Goal: Task Accomplishment & Management: Use online tool/utility

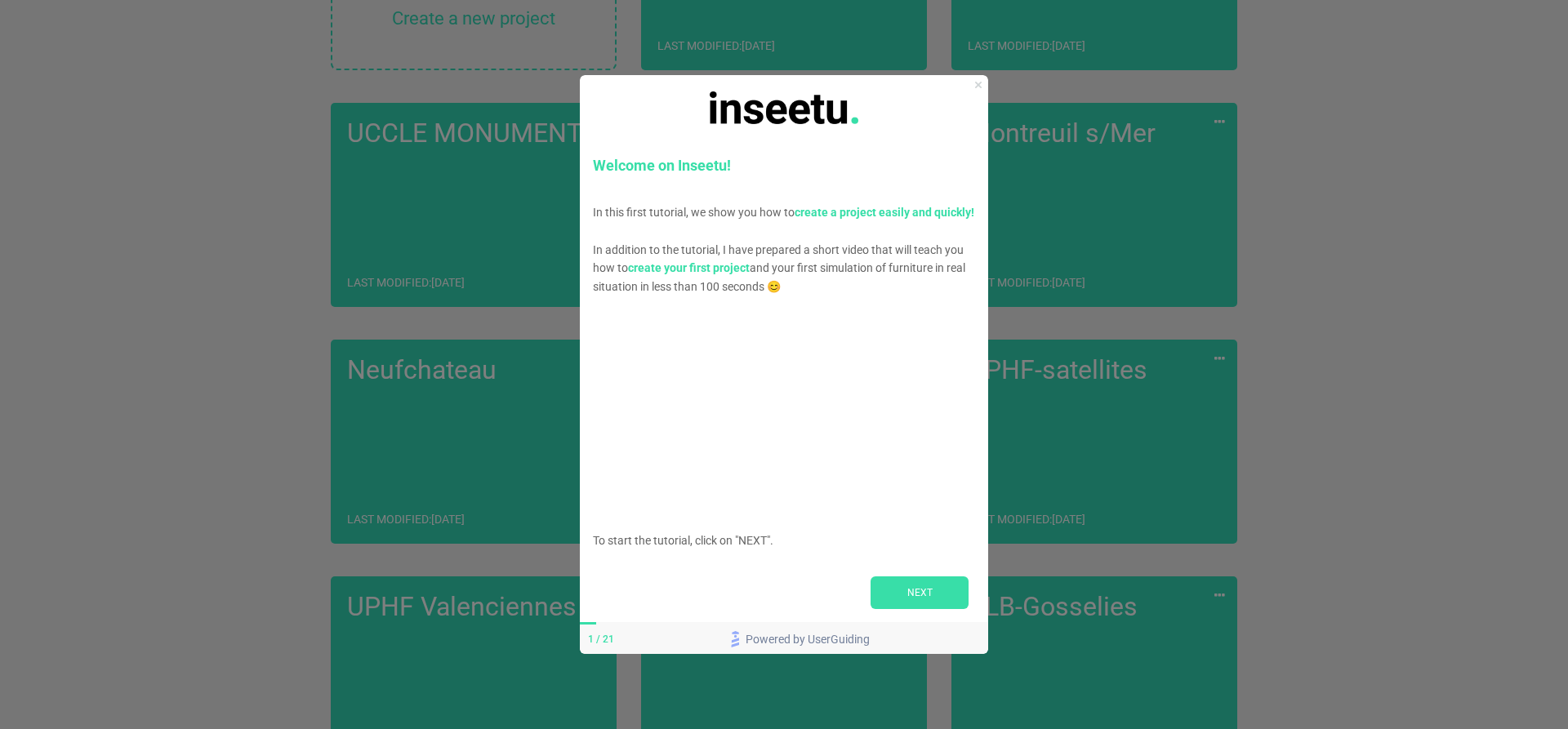
click at [979, 86] on icon "Close Preview" at bounding box center [978, 84] width 7 height 7
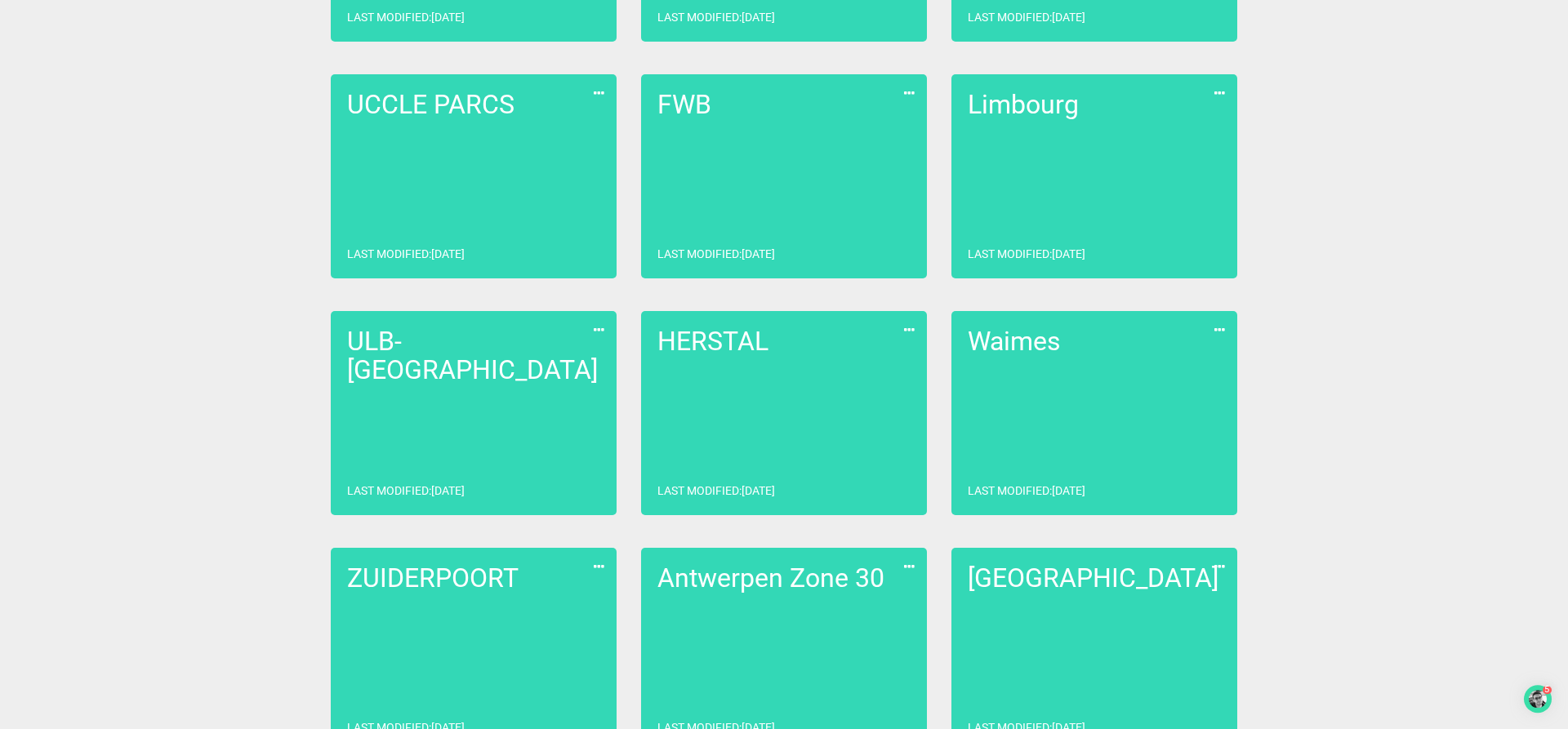
scroll to position [999, 0]
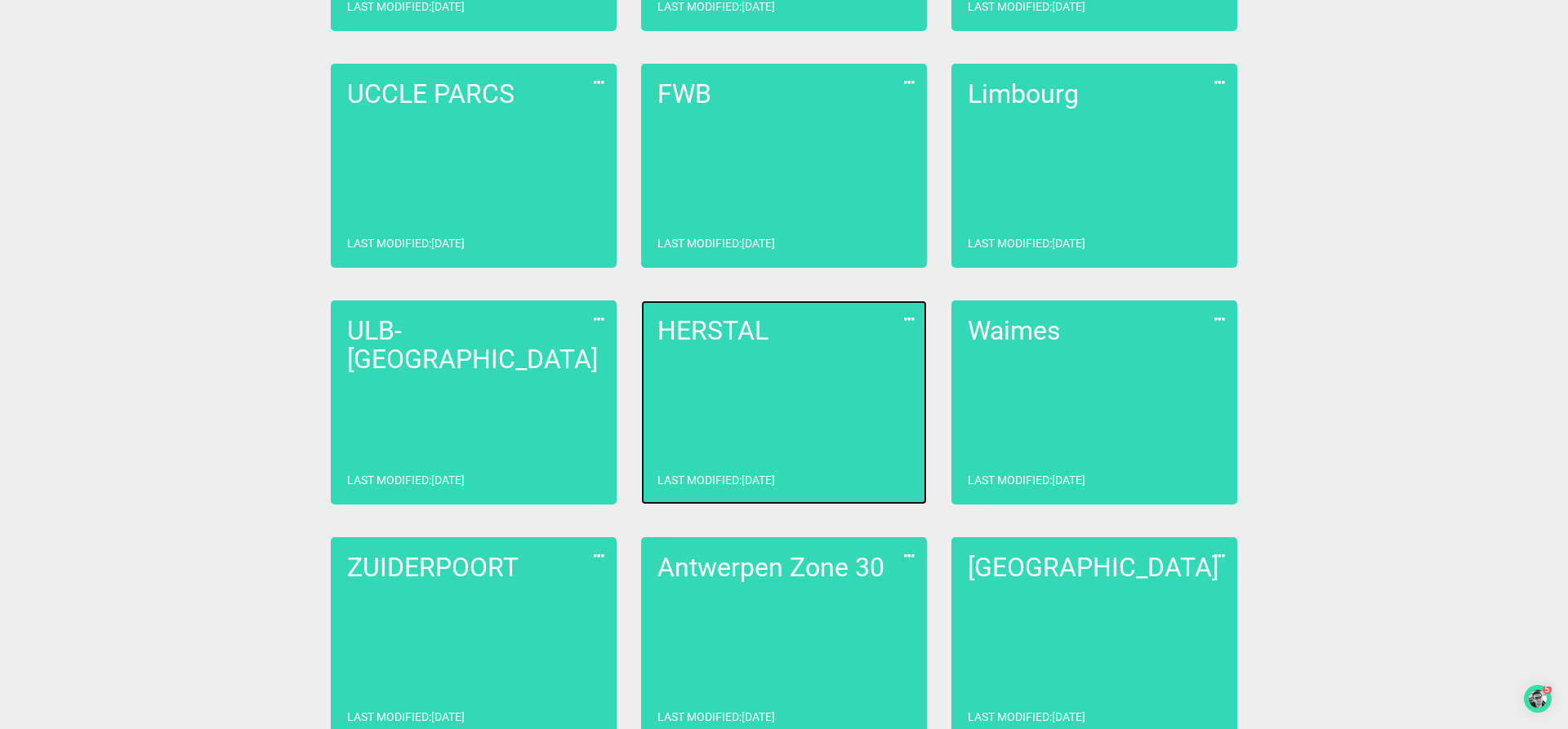
click at [792, 351] on link "HERSTAL Last modified : [DATE]" at bounding box center [784, 402] width 286 height 204
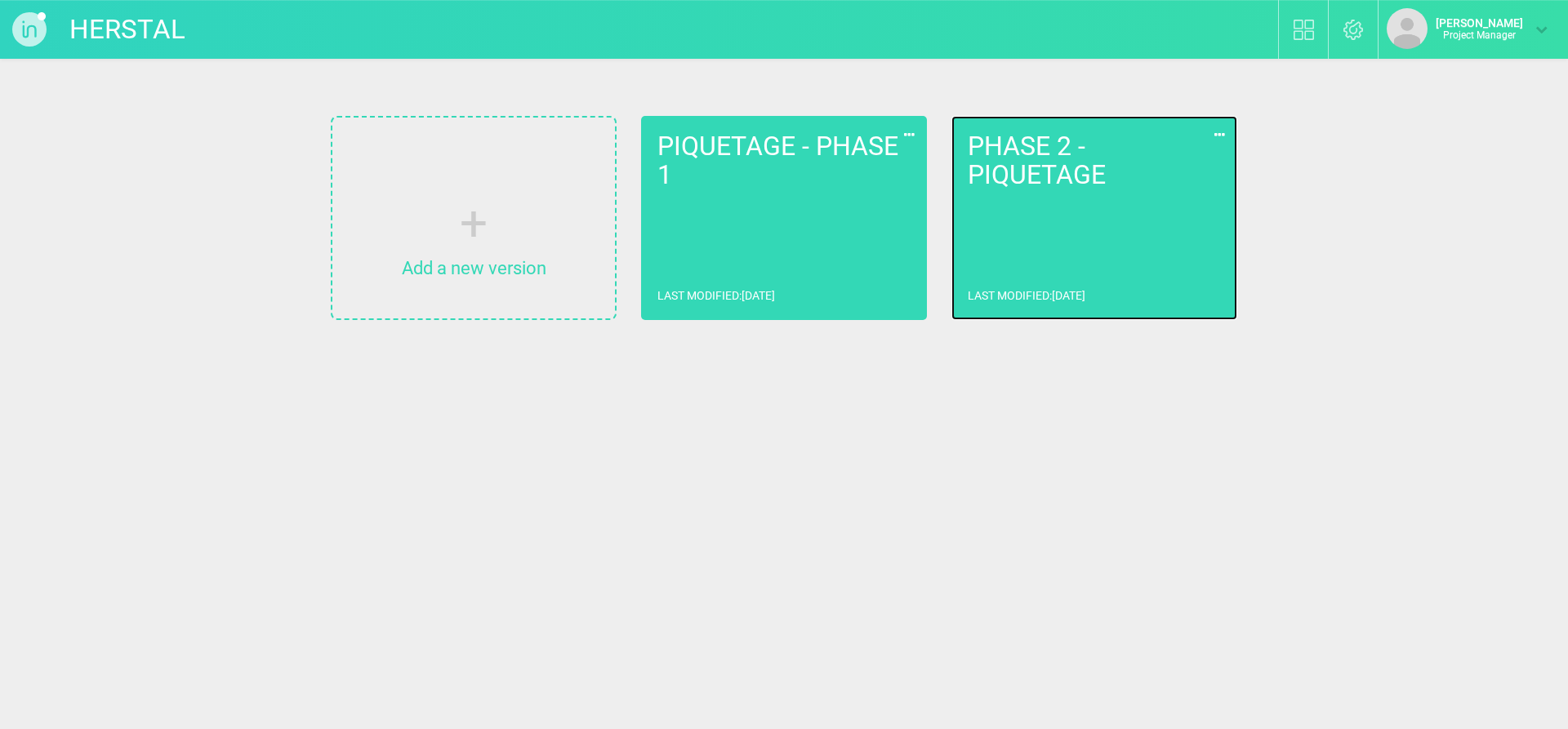
click at [1071, 175] on h2 "PHASE 2 - PIQUETAGE" at bounding box center [1093, 161] width 253 height 57
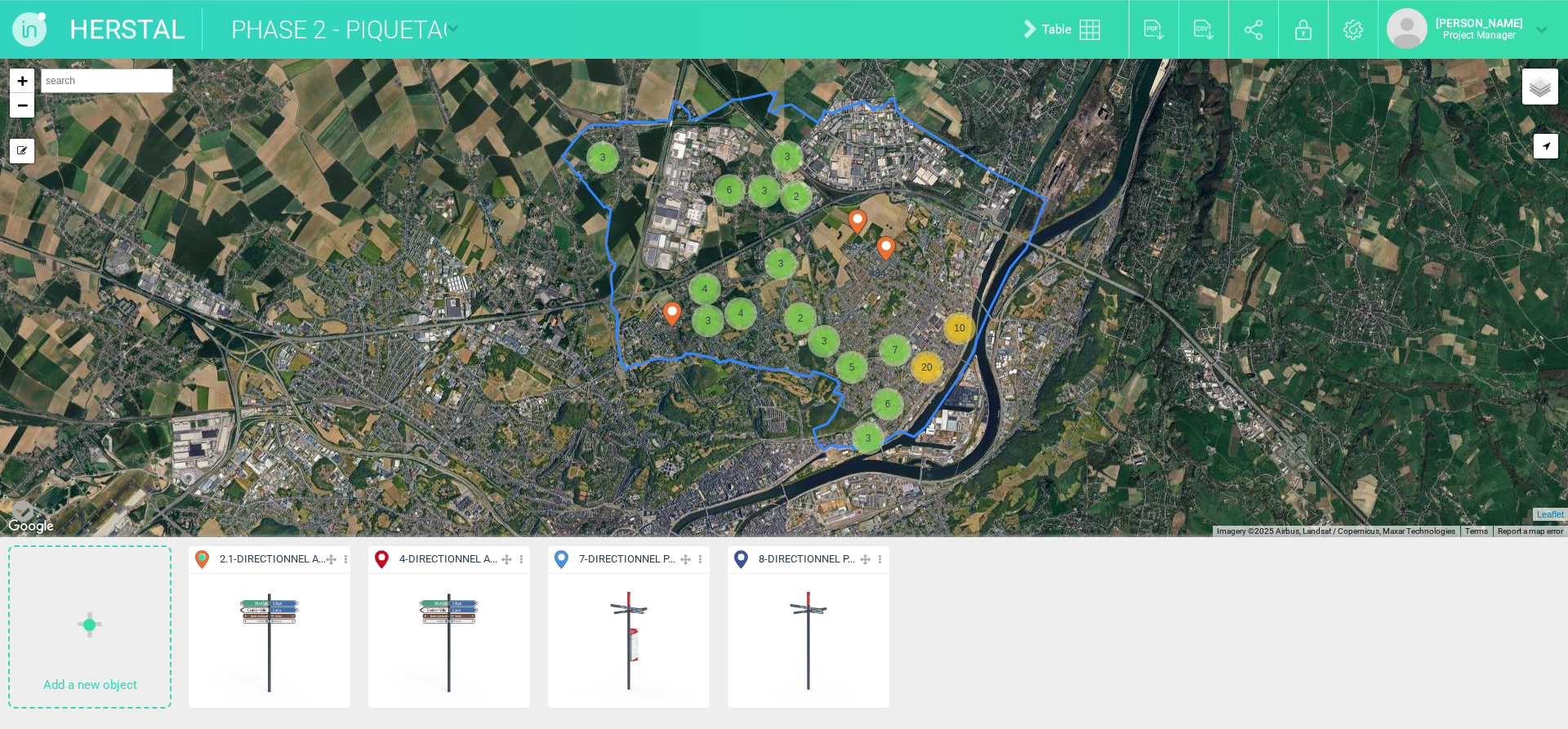
click at [630, 564] on span "7 - DIRECTIONNEL P..." at bounding box center [627, 560] width 96 height 15
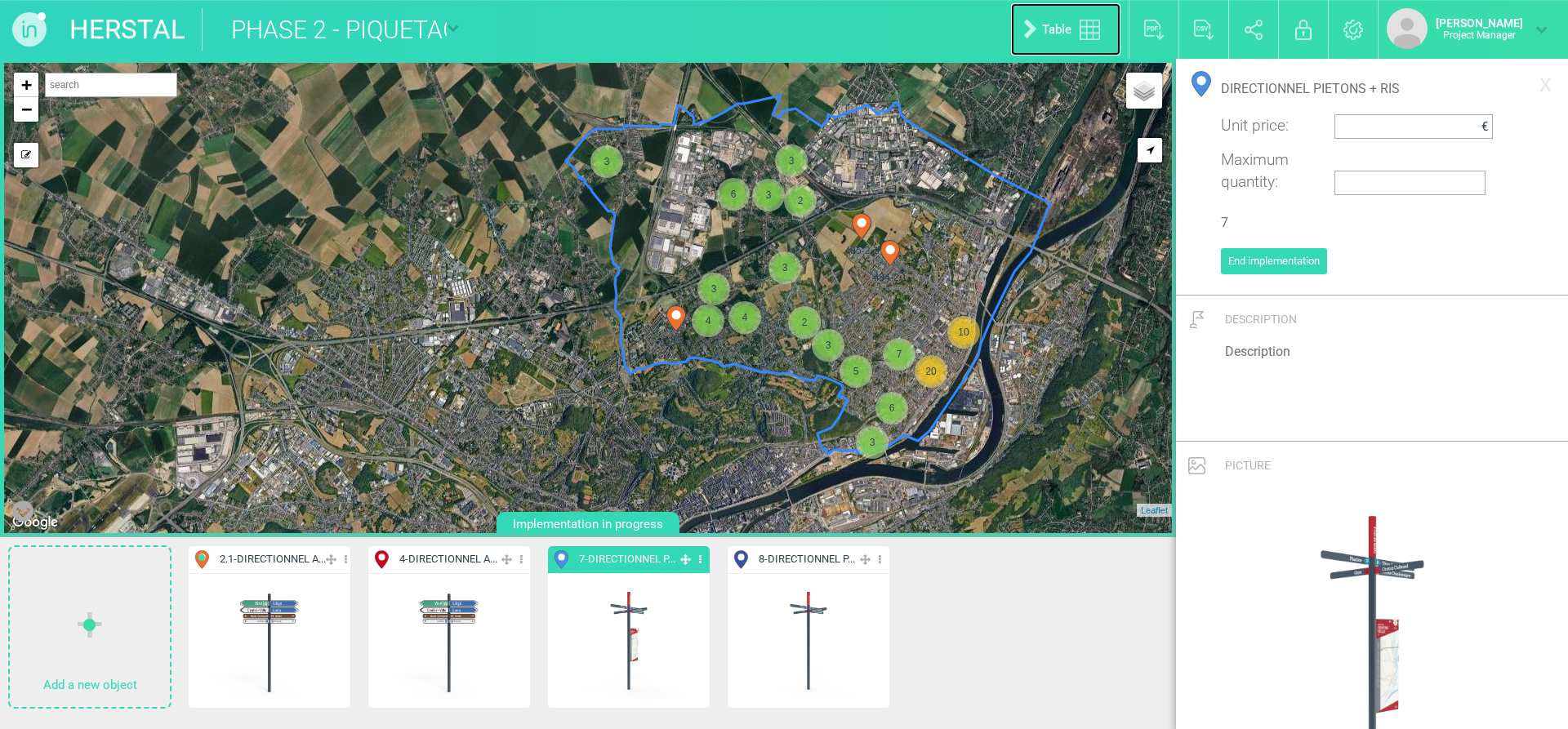
click at [1068, 21] on link "Table" at bounding box center [1065, 29] width 109 height 52
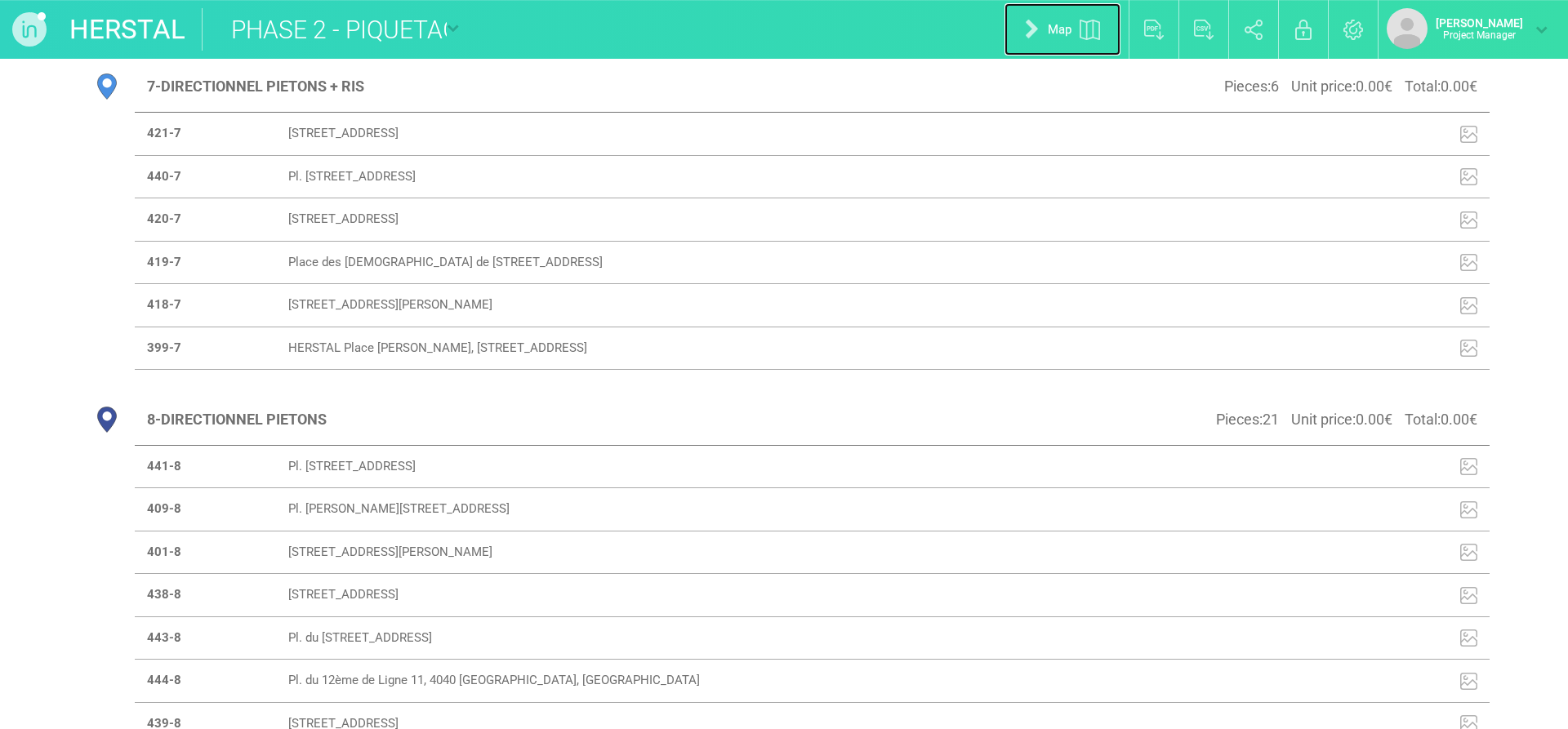
scroll to position [2909, 0]
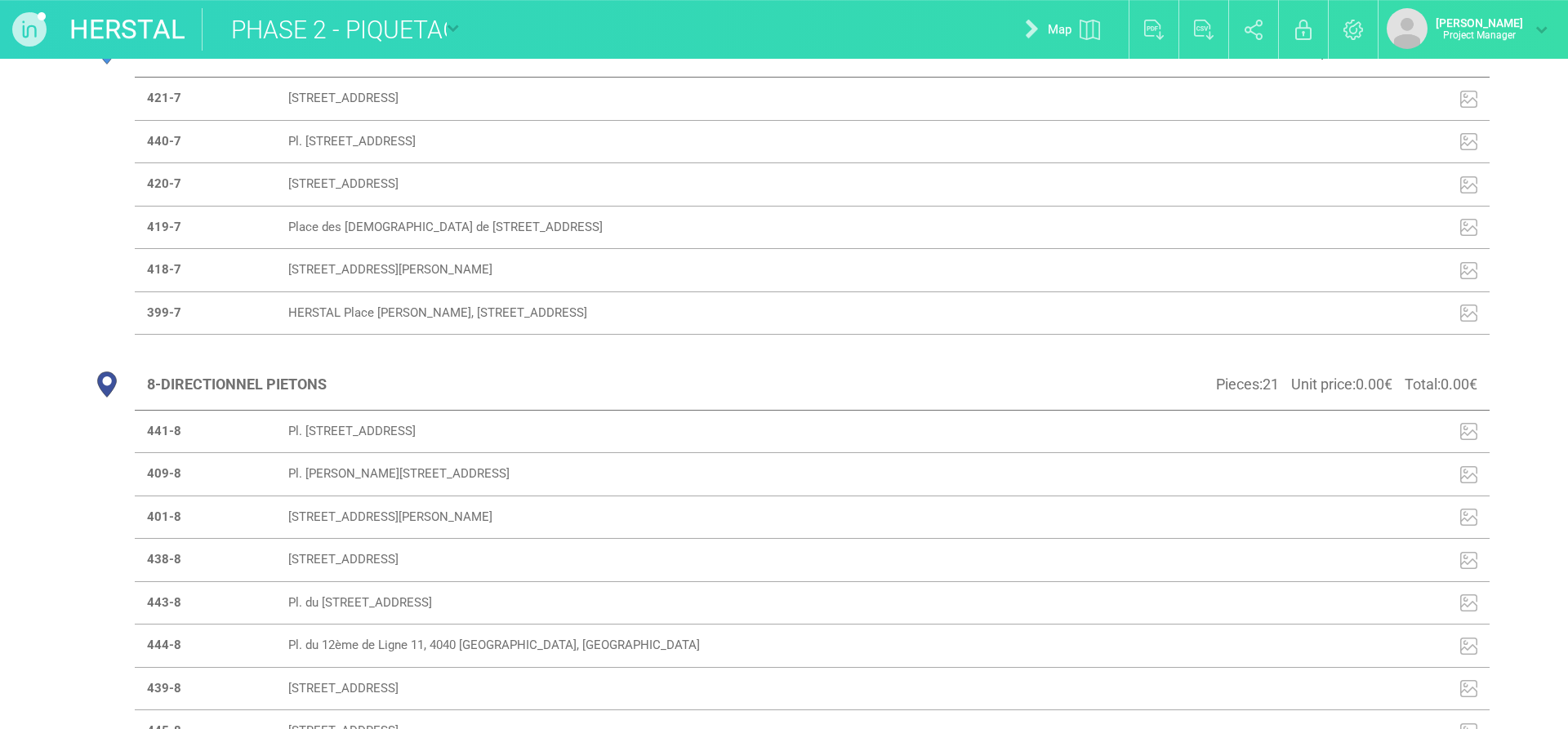
click at [168, 106] on strong "421-7" at bounding box center [164, 98] width 34 height 15
select select "19026"
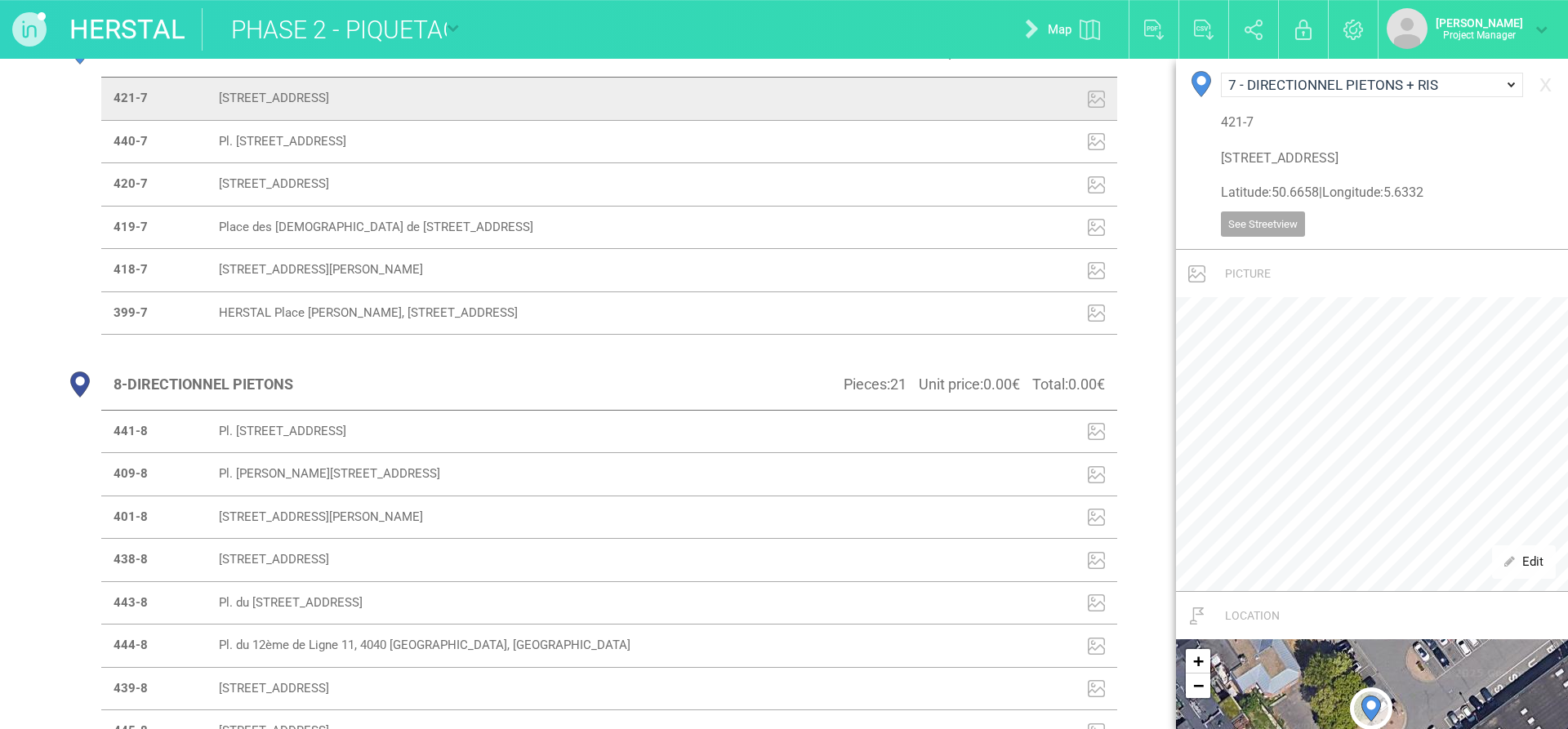
click at [158, 164] on td "440-7" at bounding box center [155, 141] width 107 height 44
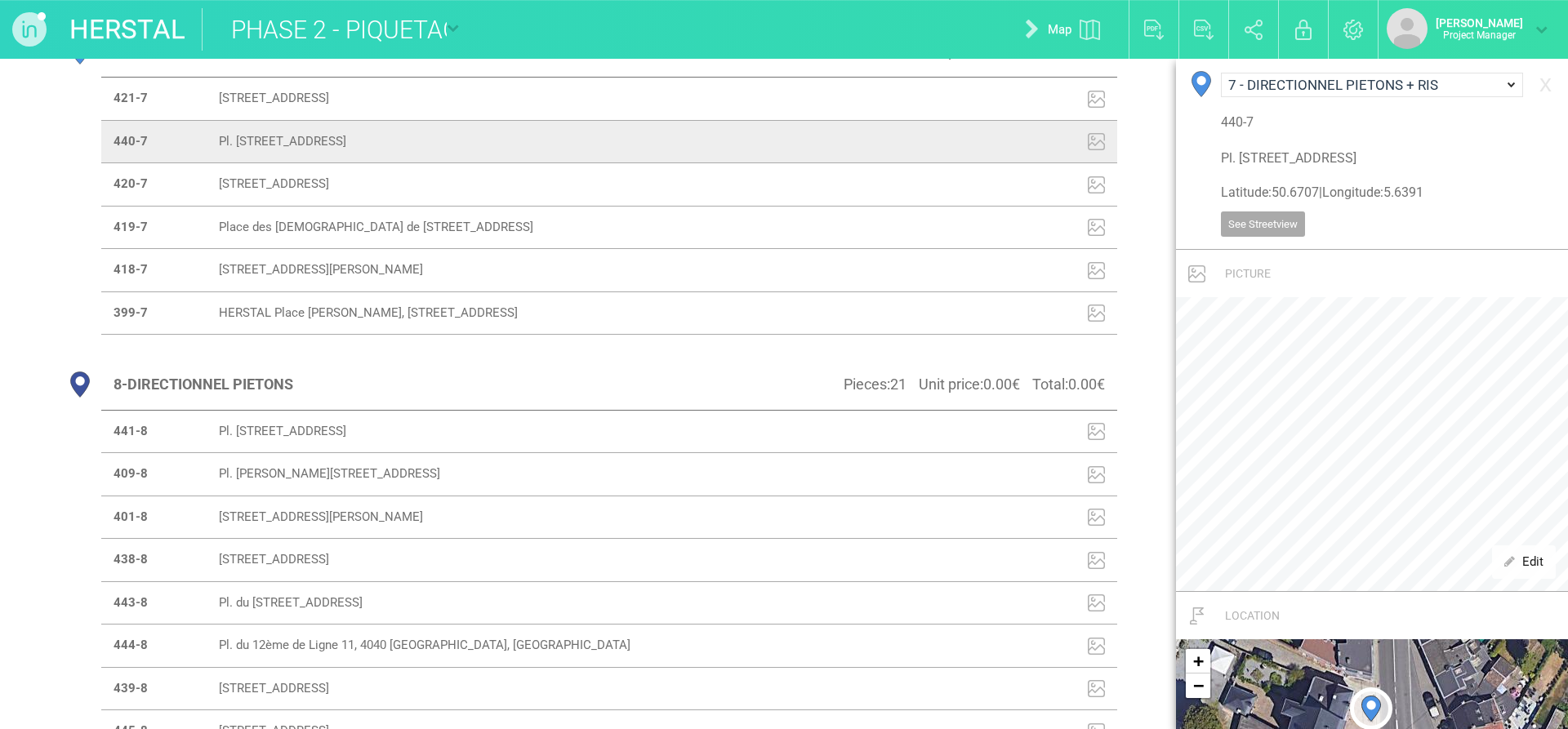
click at [152, 206] on td "420-7" at bounding box center [155, 185] width 107 height 44
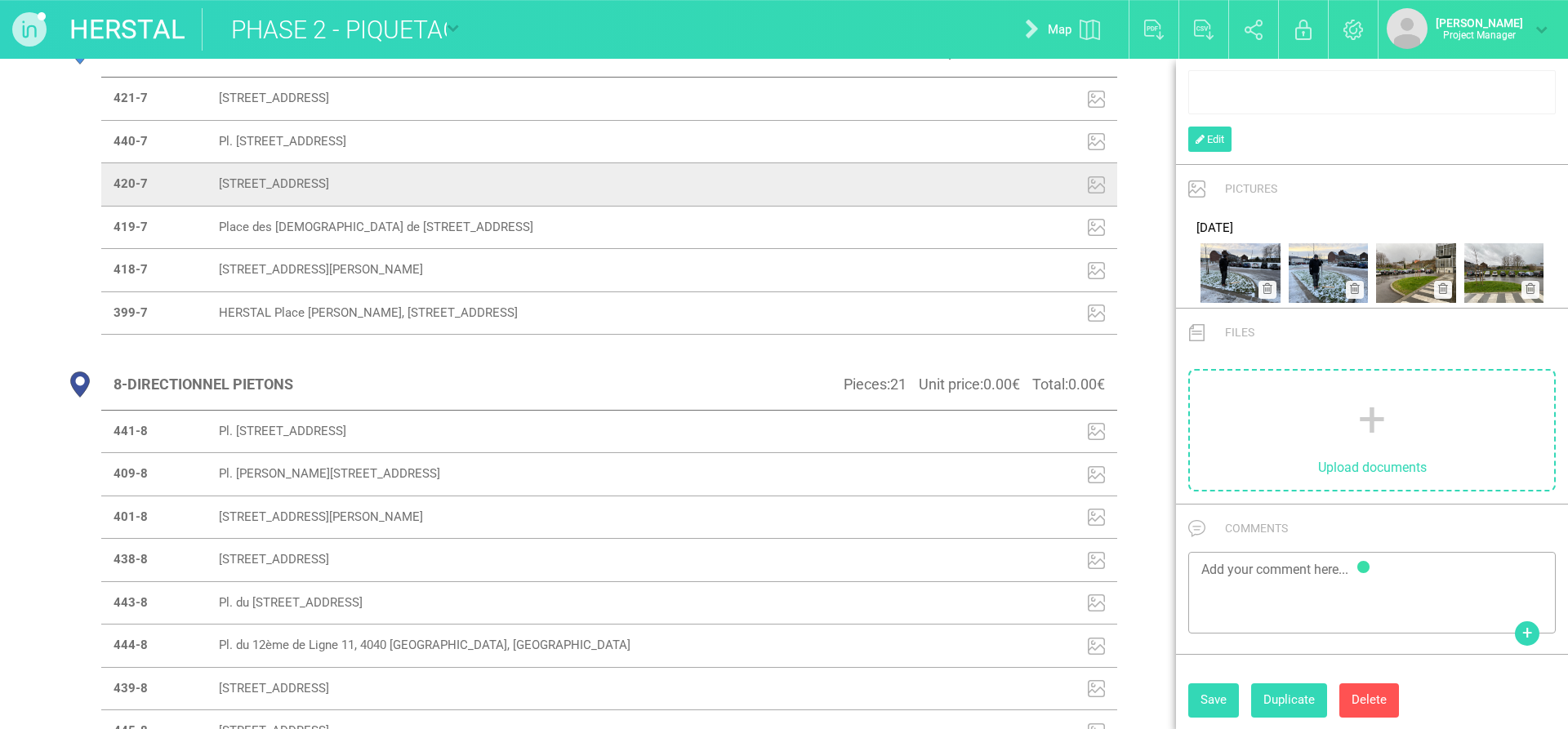
scroll to position [528, 0]
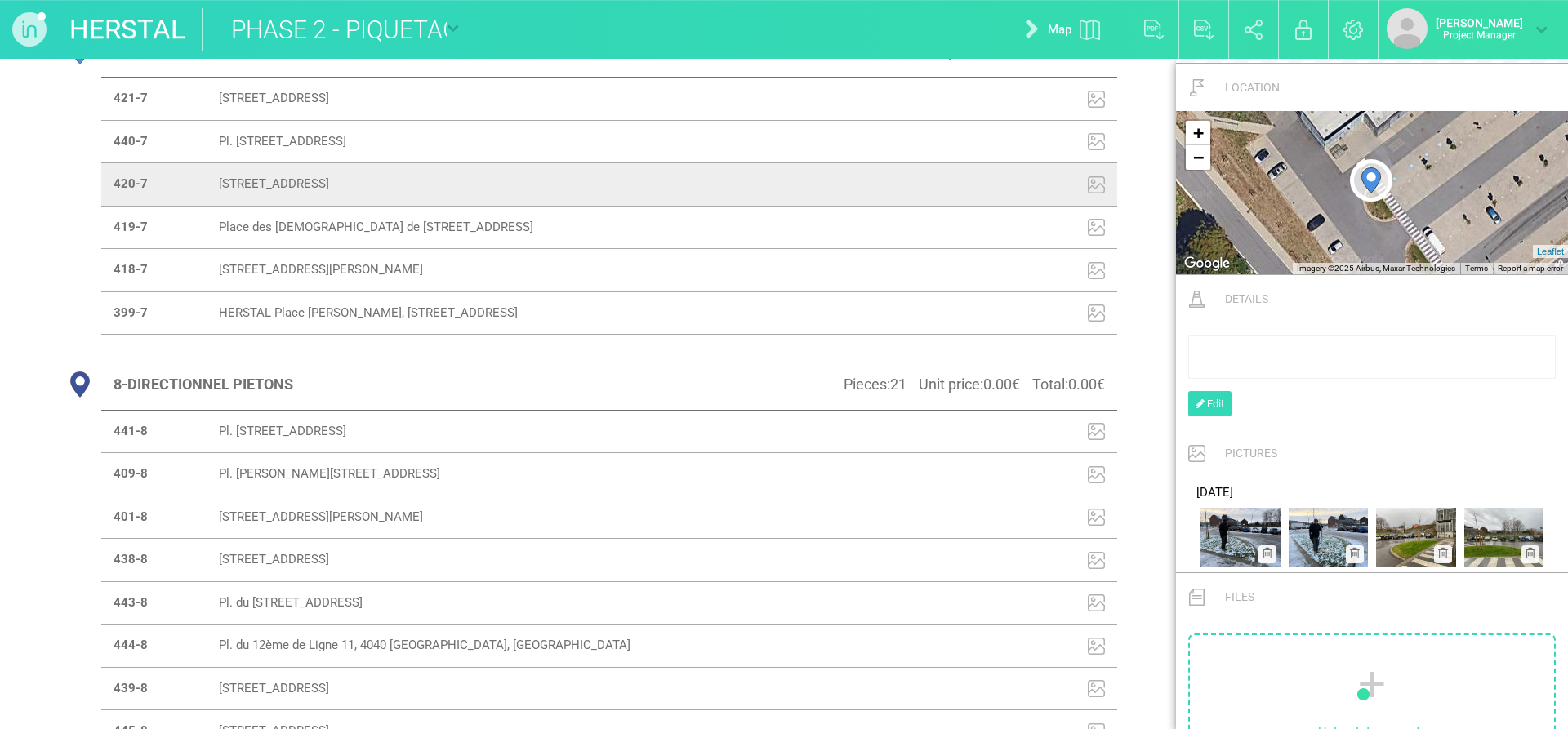
click at [141, 148] on strong "440-7" at bounding box center [130, 140] width 34 height 15
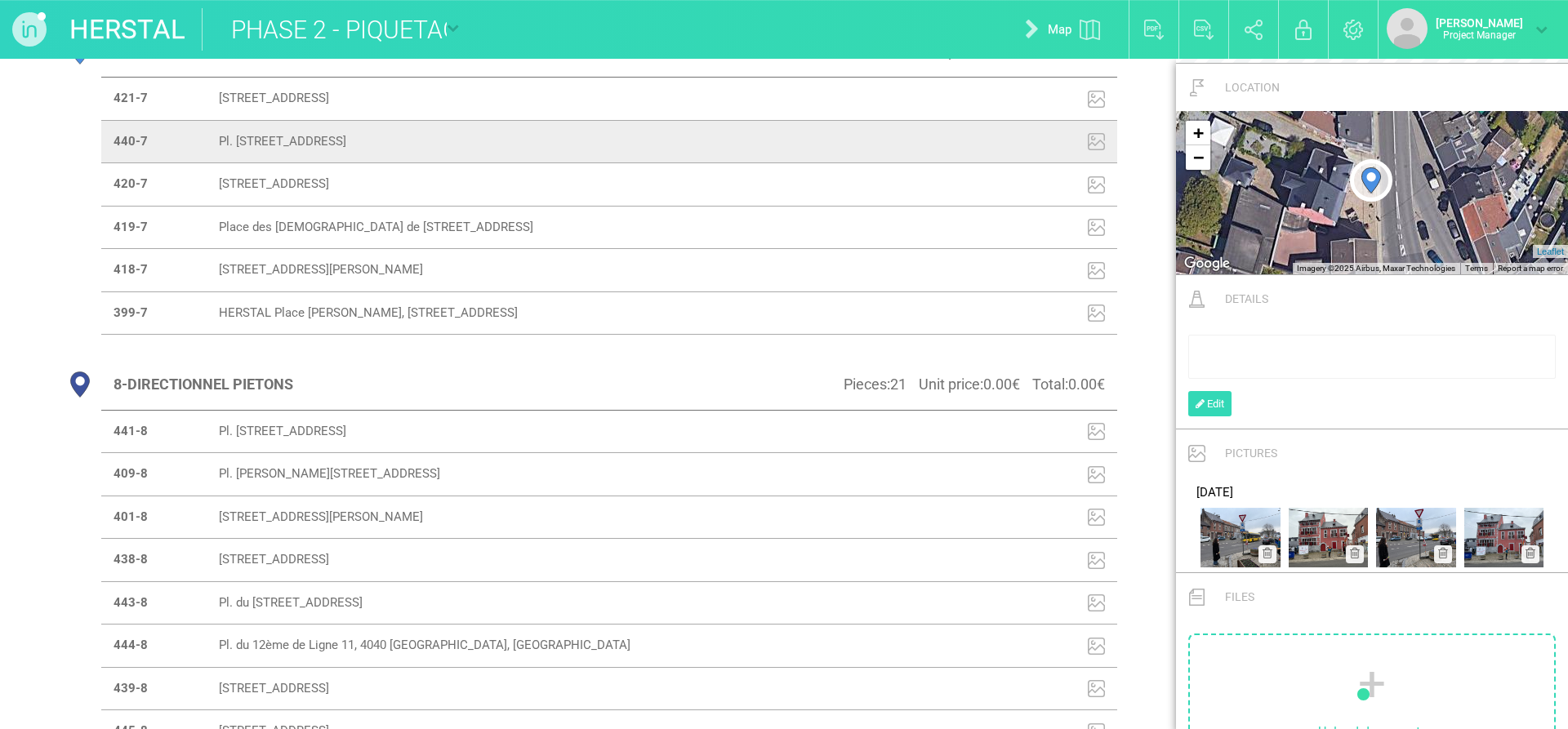
click at [145, 120] on td "421-7" at bounding box center [155, 98] width 107 height 44
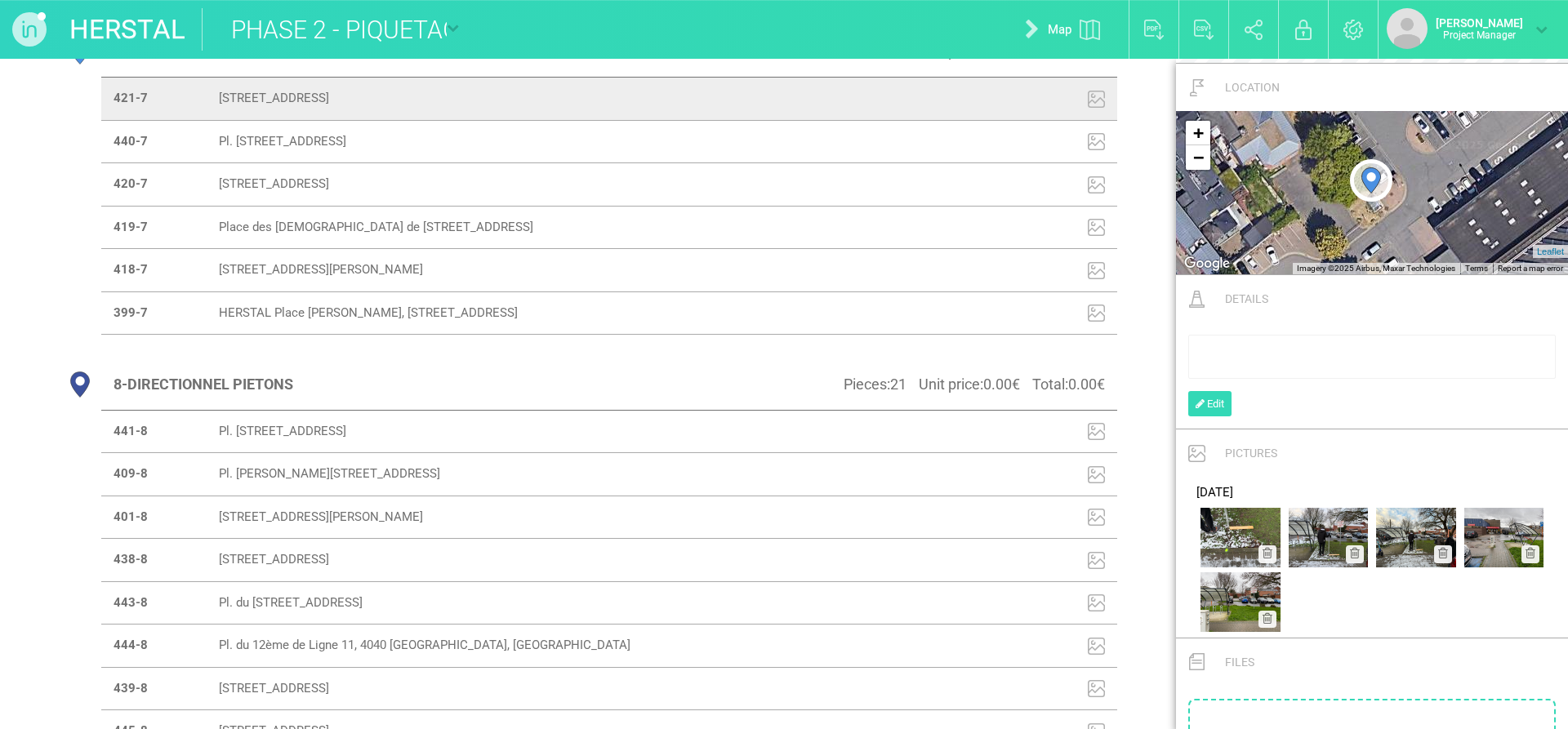
click at [144, 148] on strong "440-7" at bounding box center [130, 140] width 34 height 15
type input "Pl. [STREET_ADDRESS]"
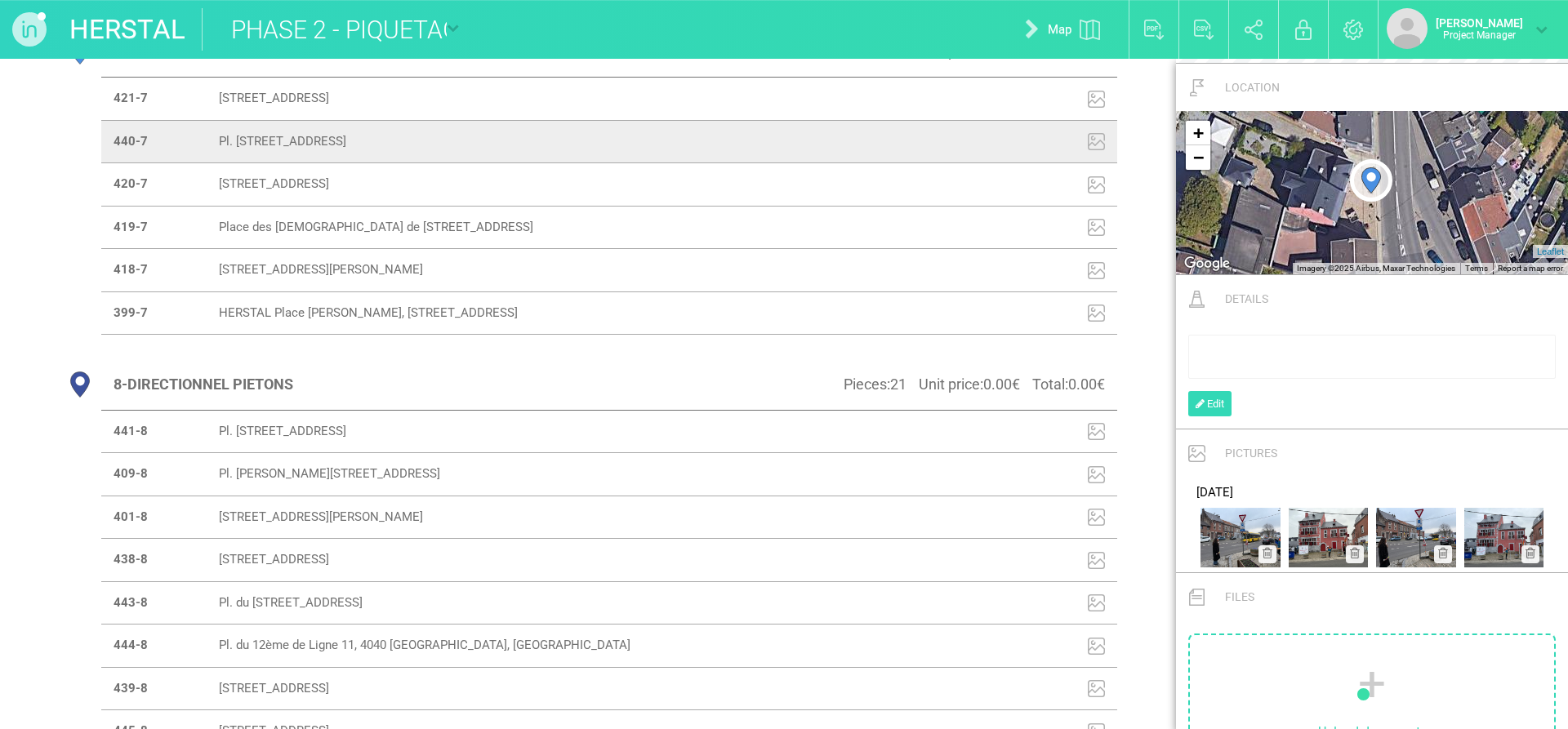
click at [144, 439] on strong "441-8" at bounding box center [130, 431] width 34 height 15
select select "19027"
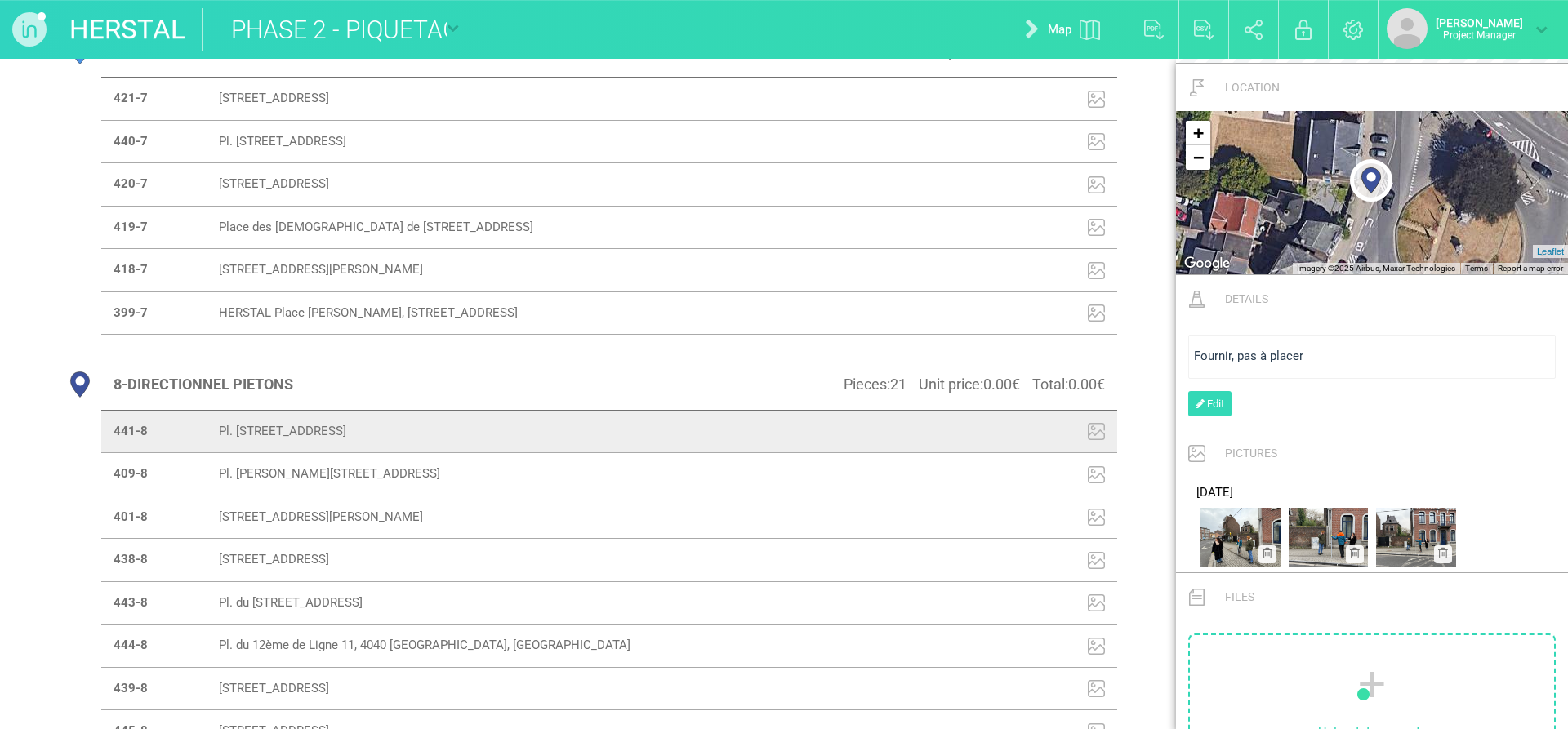
click at [134, 481] on strong "409-8" at bounding box center [130, 472] width 34 height 15
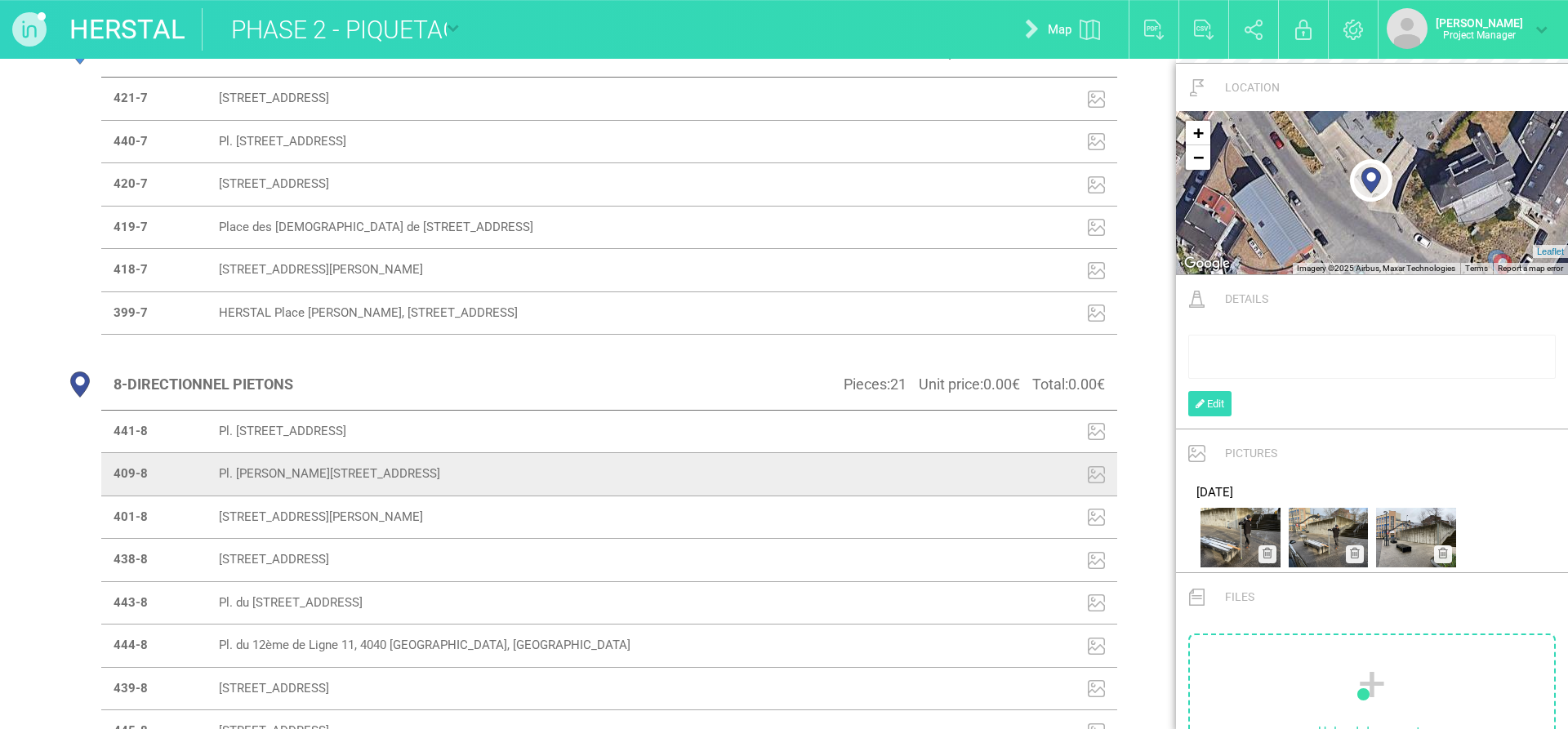
click at [155, 538] on td "401-8" at bounding box center [155, 517] width 107 height 44
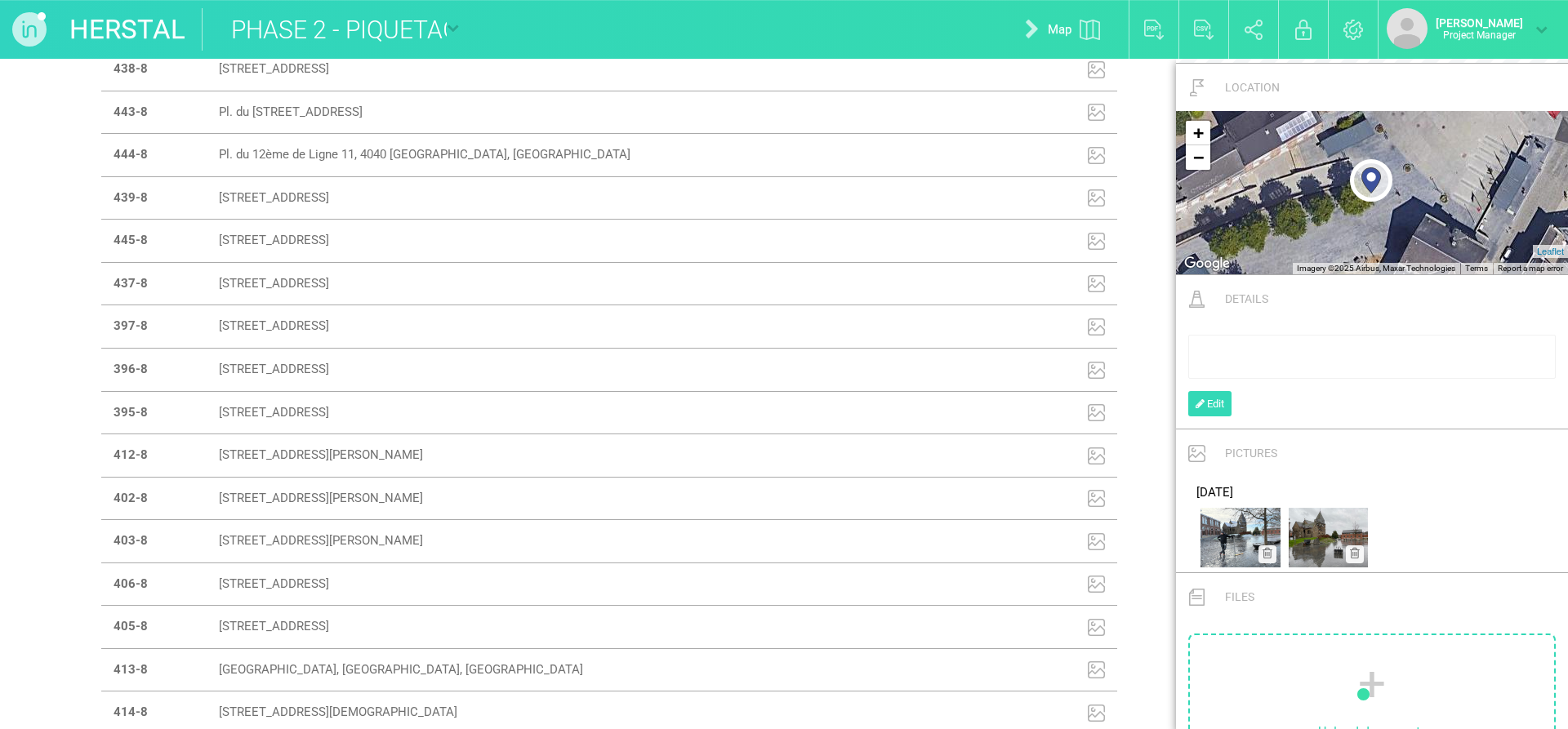
scroll to position [3438, 0]
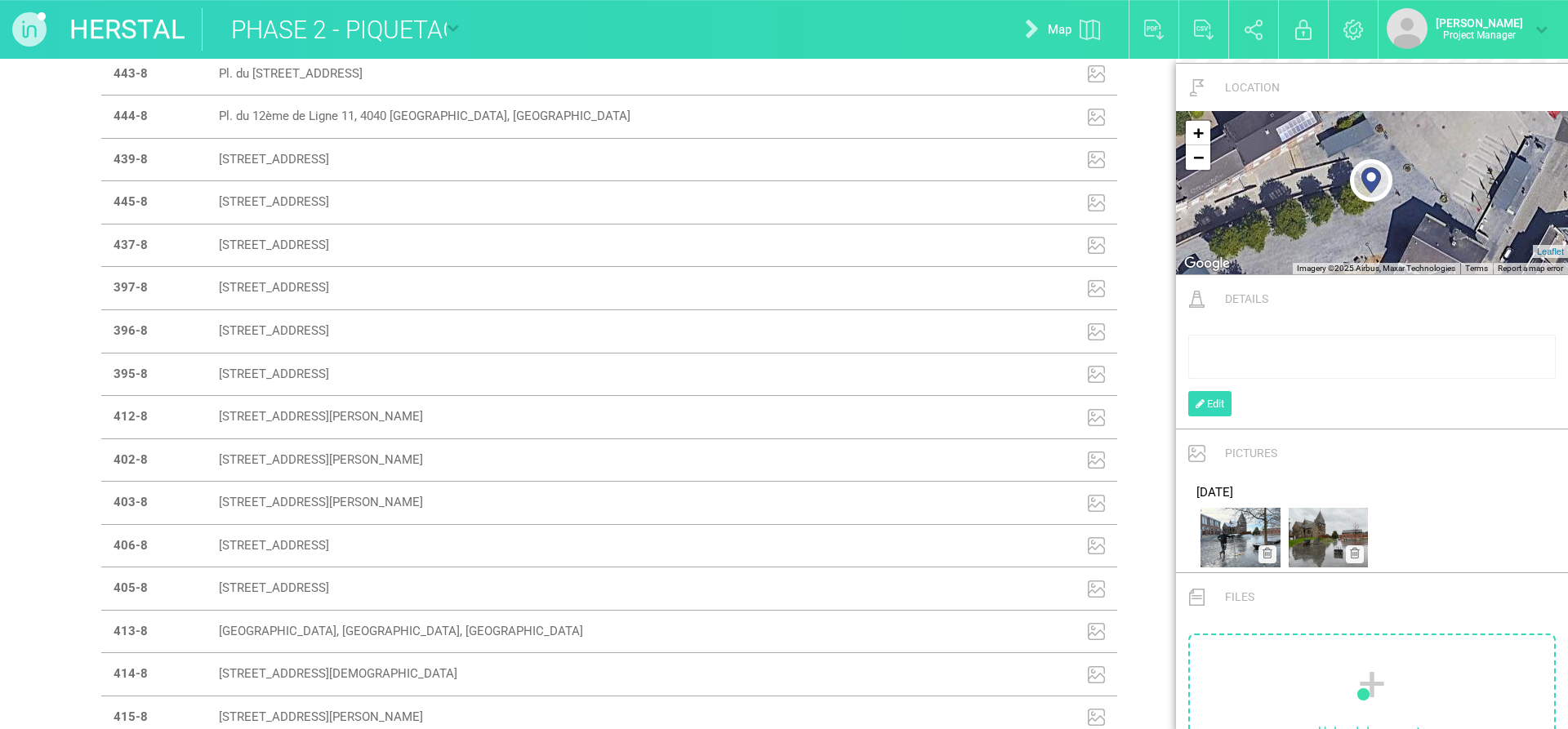
click at [180, 396] on td "395-8" at bounding box center [155, 374] width 107 height 44
type input "[STREET_ADDRESS]"
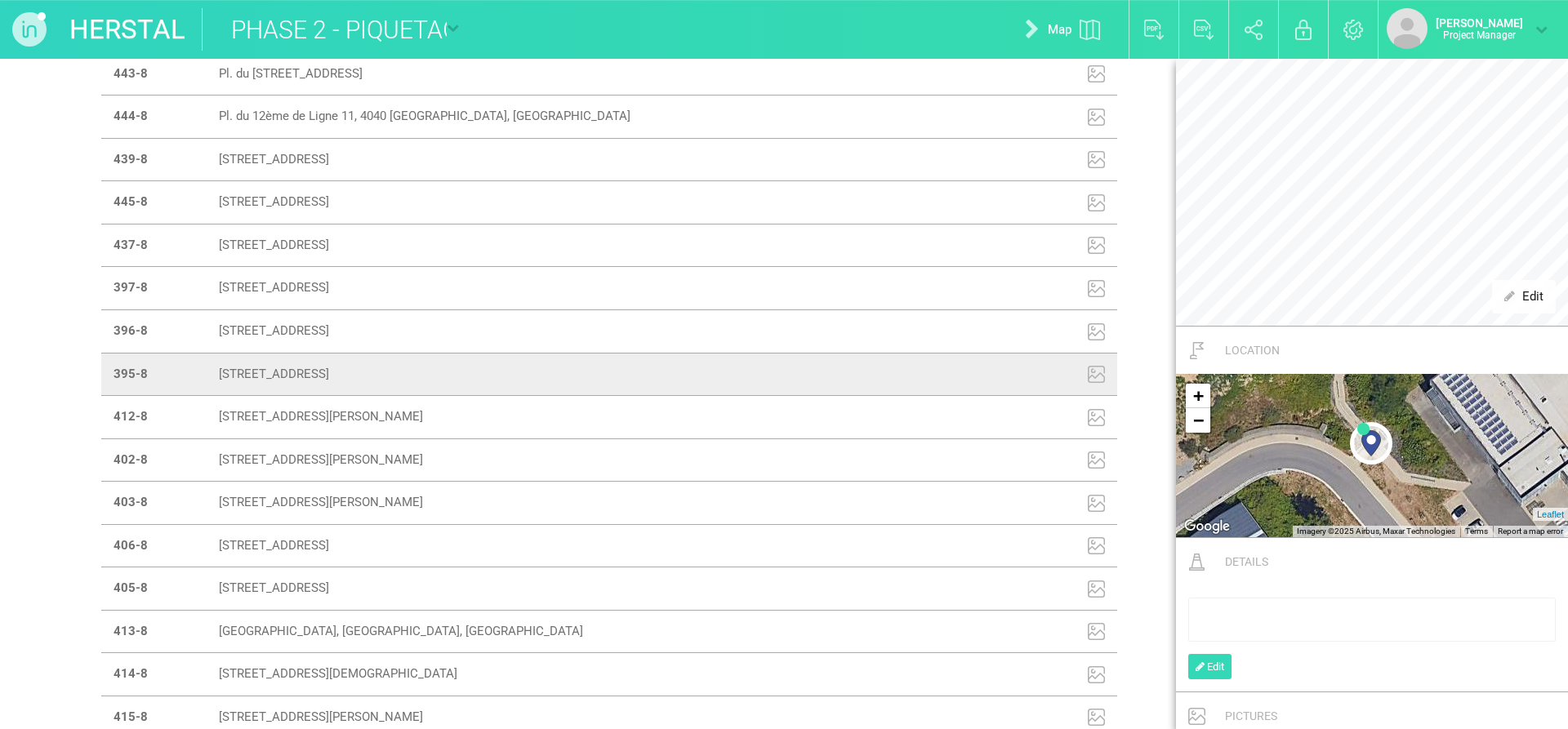
scroll to position [0, 0]
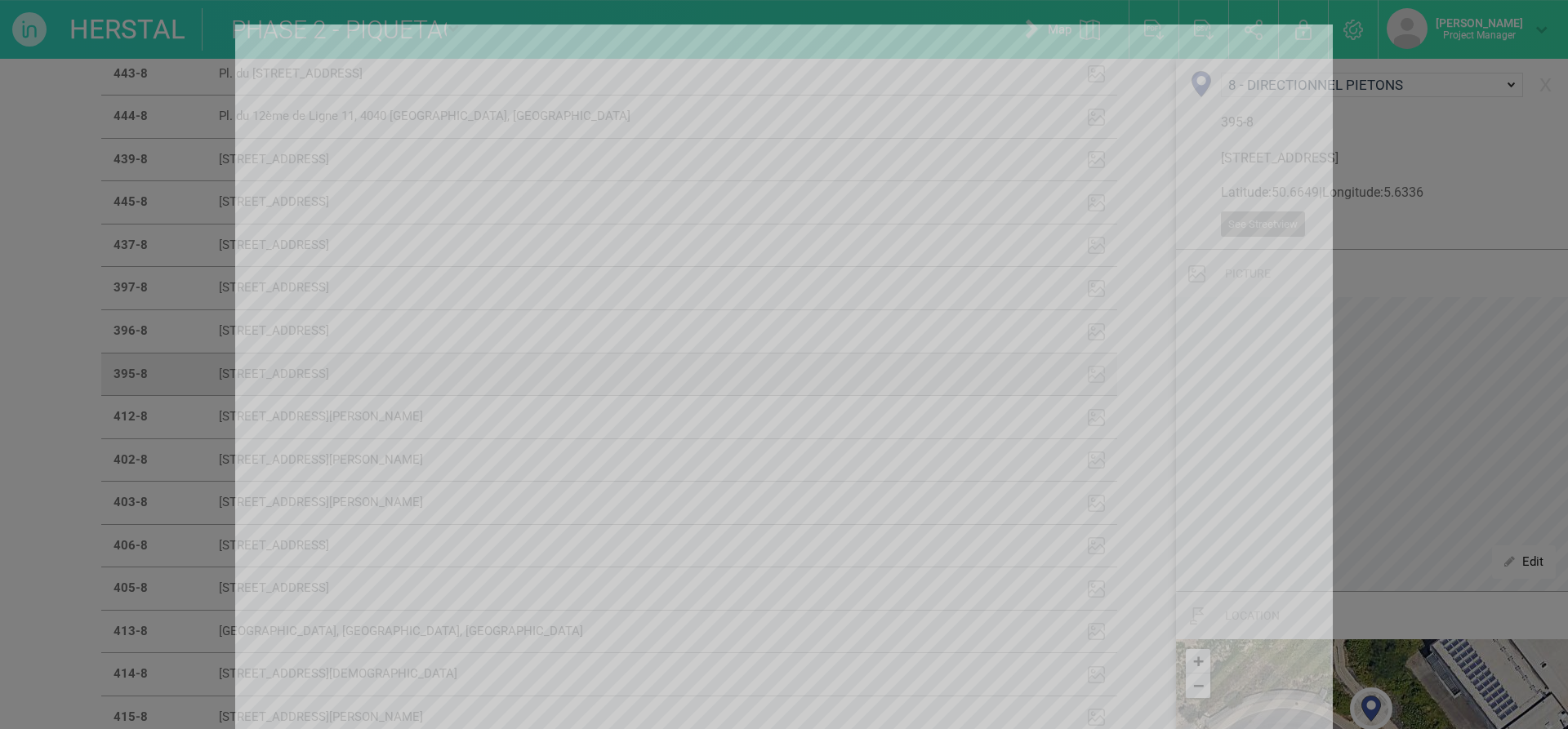
click at [1419, 131] on div at bounding box center [784, 364] width 1568 height 729
